Goal: Find contact information: Find contact information

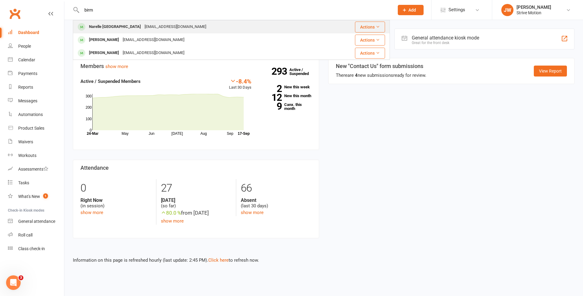
type input "birm"
click at [109, 22] on div "Narelle Birmingham" at bounding box center [115, 26] width 56 height 9
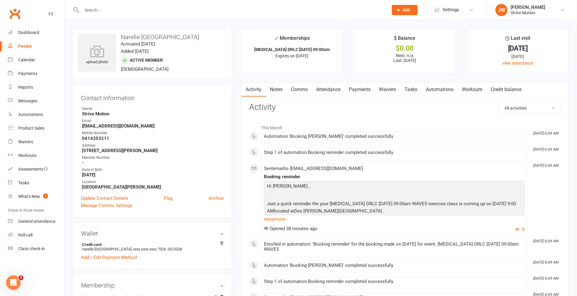
click at [131, 9] on input "text" at bounding box center [232, 10] width 304 height 9
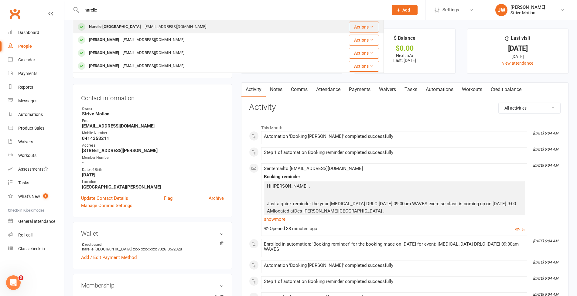
type input "narelle"
click at [143, 23] on div "nardie1947@gmail.com" at bounding box center [175, 26] width 65 height 9
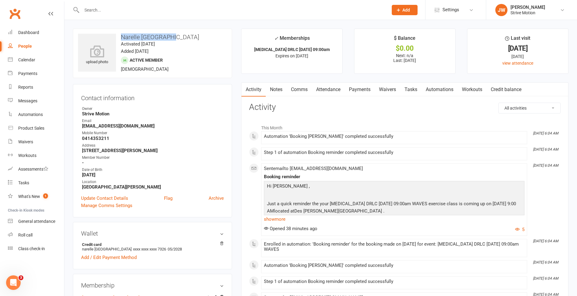
drag, startPoint x: 181, startPoint y: 36, endPoint x: 122, endPoint y: 38, distance: 58.9
click at [122, 38] on h3 "Narelle Birmingham" at bounding box center [152, 37] width 149 height 7
copy h3 "Narelle Birmingham"
